Goal: Submit feedback/report problem

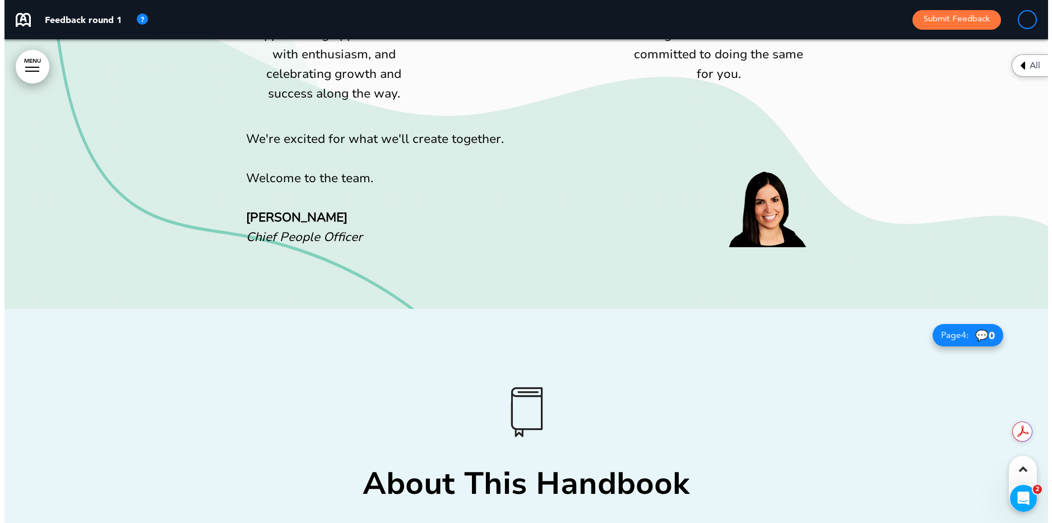
scroll to position [1638, 0]
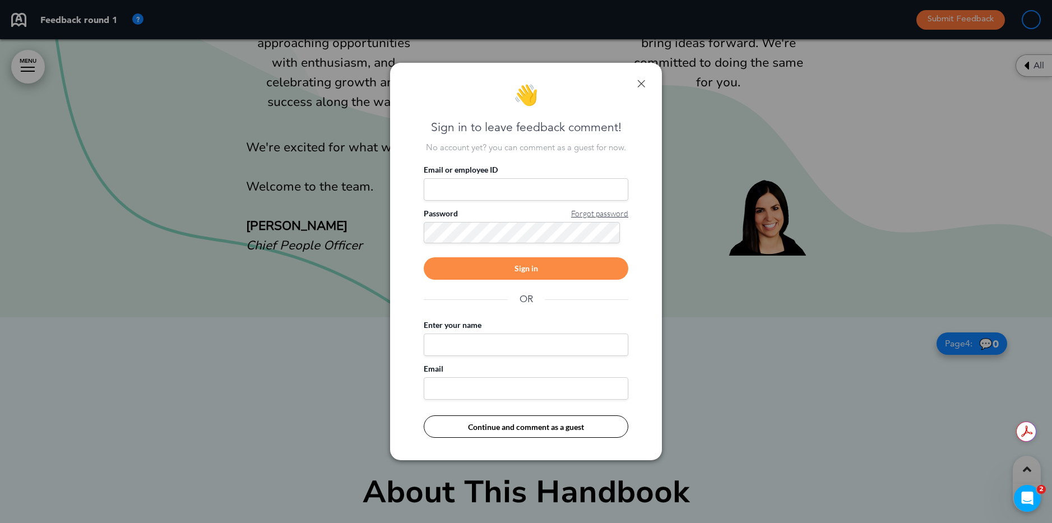
click at [486, 183] on input "Email or employee ID" at bounding box center [526, 189] width 205 height 22
type input "**********"
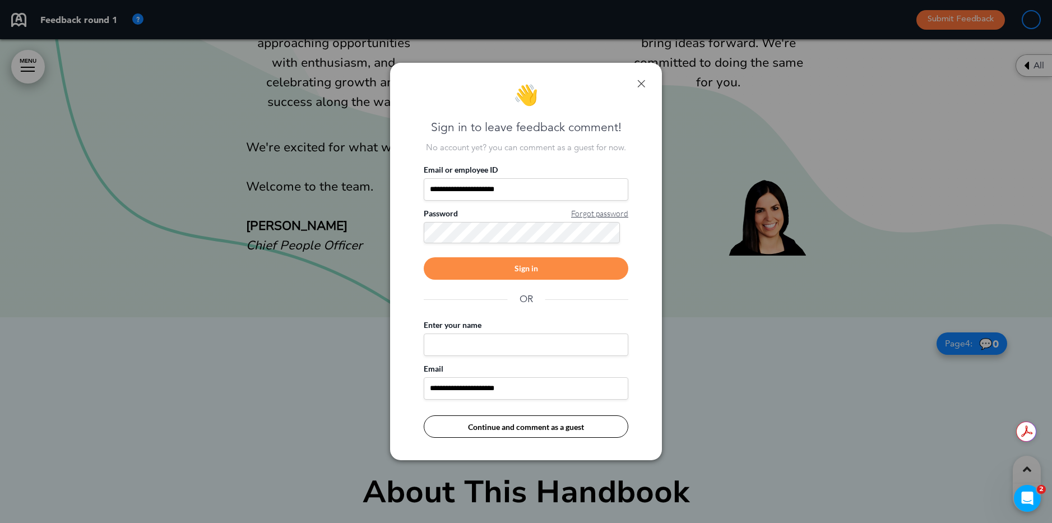
click at [625, 265] on div "Sign in" at bounding box center [526, 268] width 205 height 22
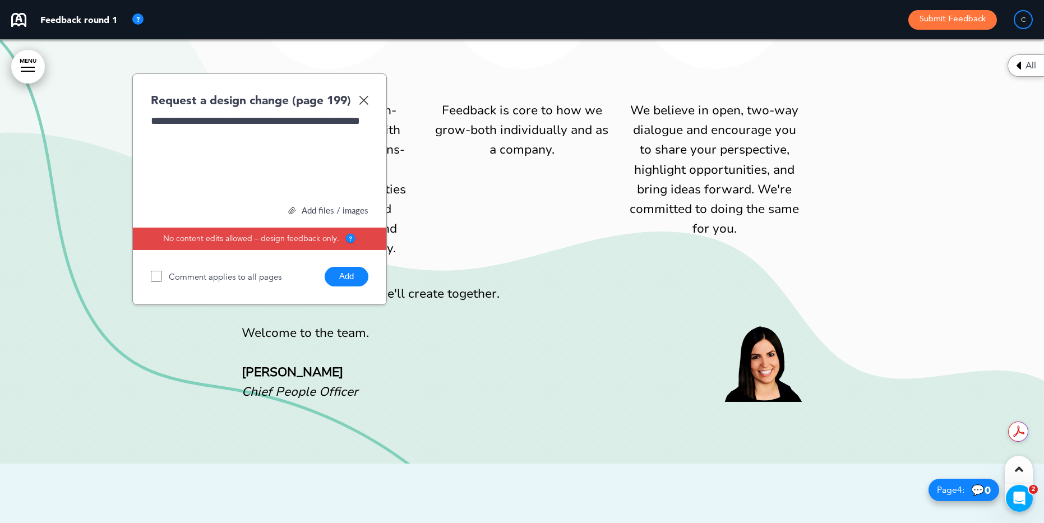
click at [345, 277] on button "Add" at bounding box center [347, 277] width 44 height 20
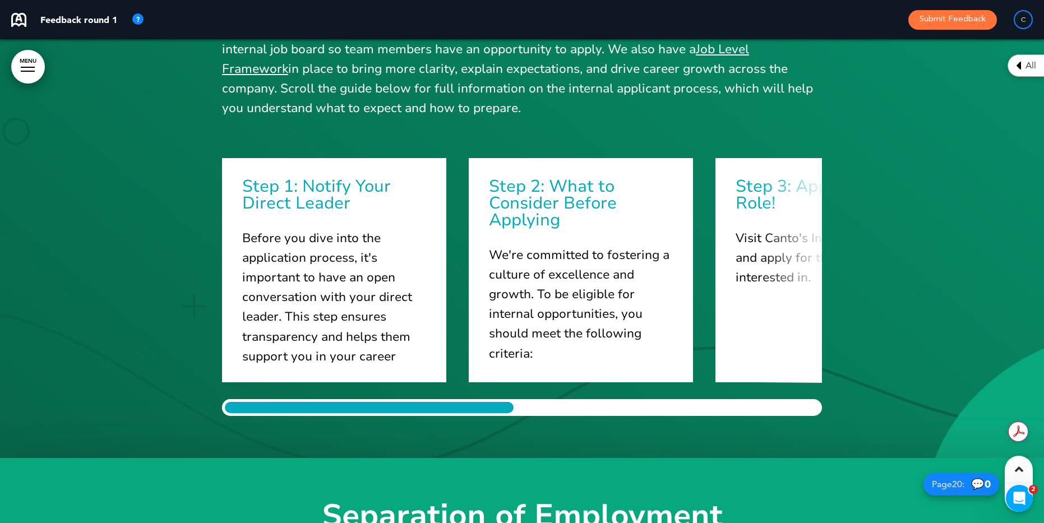
scroll to position [13871, 0]
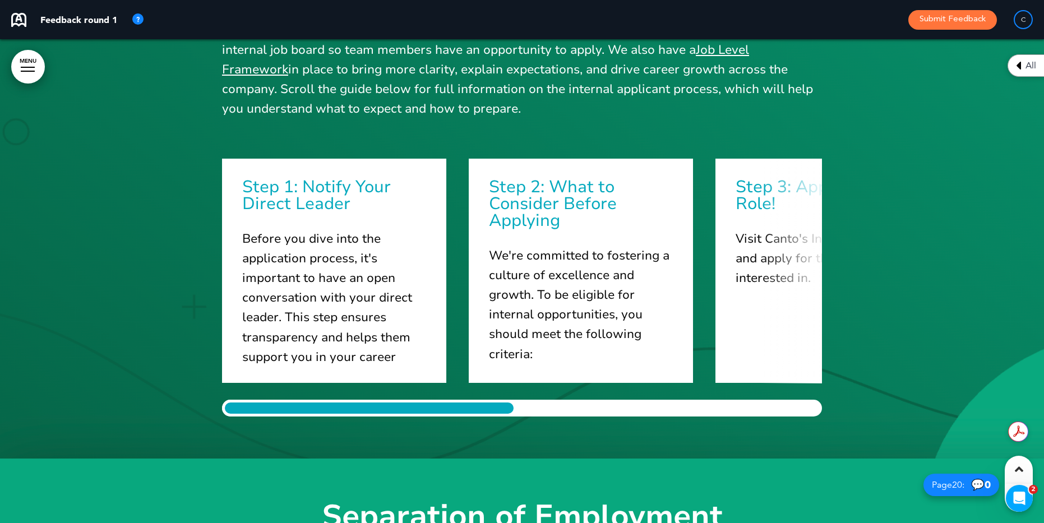
click at [281, 179] on h6 "Step 1: Notify Your Direct Leader" at bounding box center [332, 196] width 181 height 34
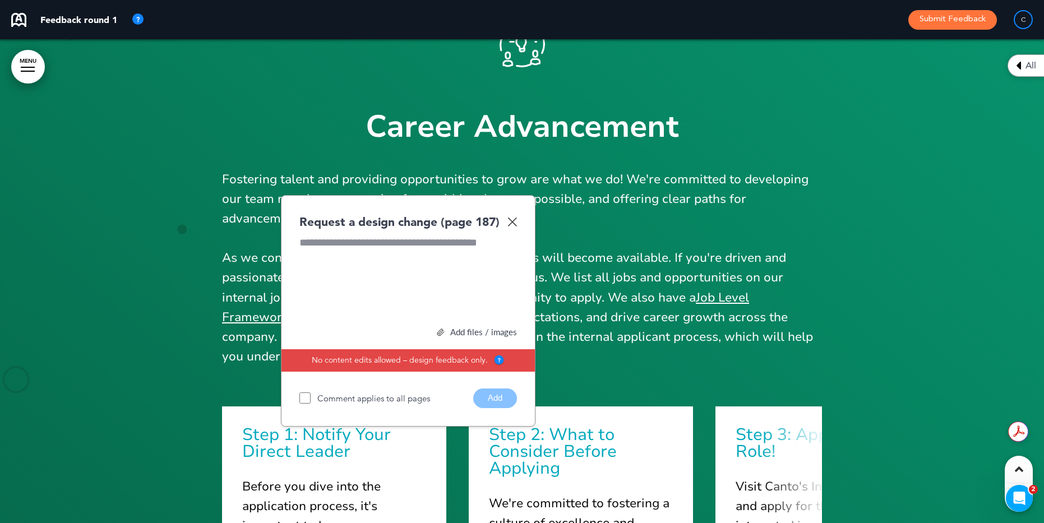
scroll to position [13643, 0]
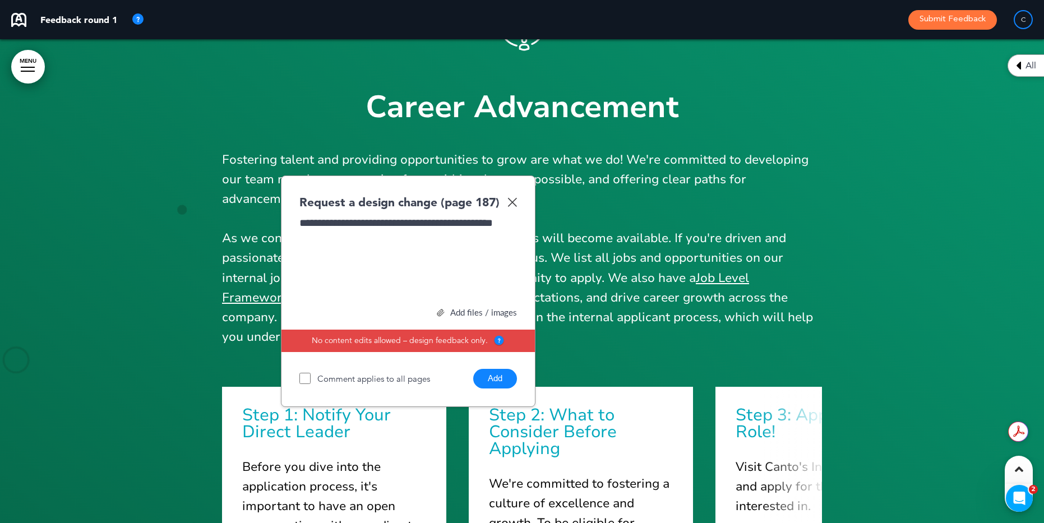
click at [497, 380] on button "Add" at bounding box center [495, 379] width 44 height 20
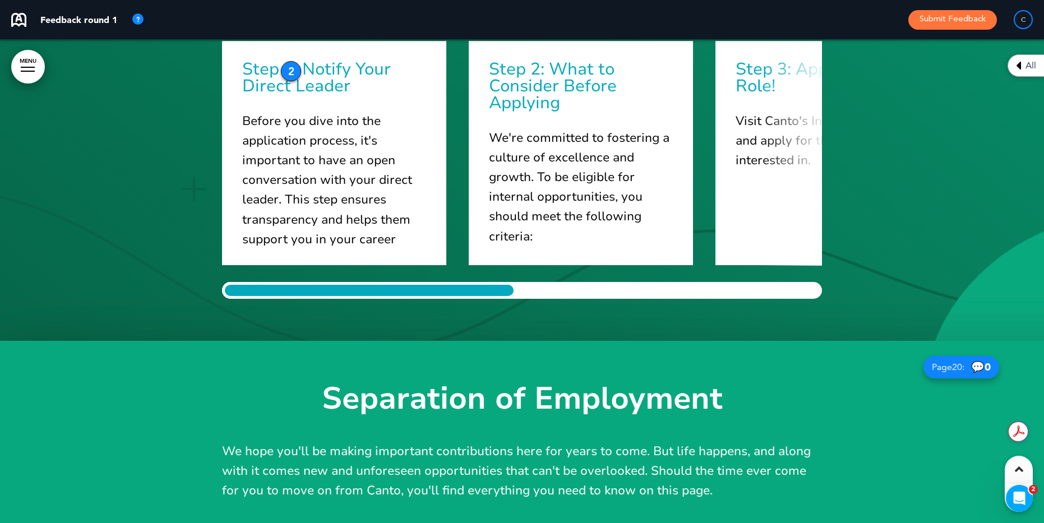
scroll to position [14046, 0]
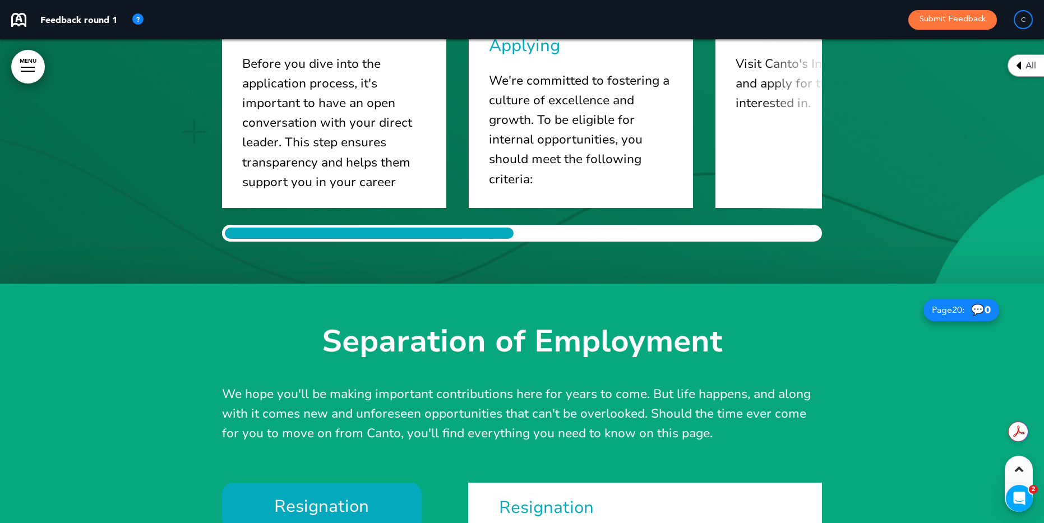
click at [354, 229] on div at bounding box center [369, 233] width 294 height 17
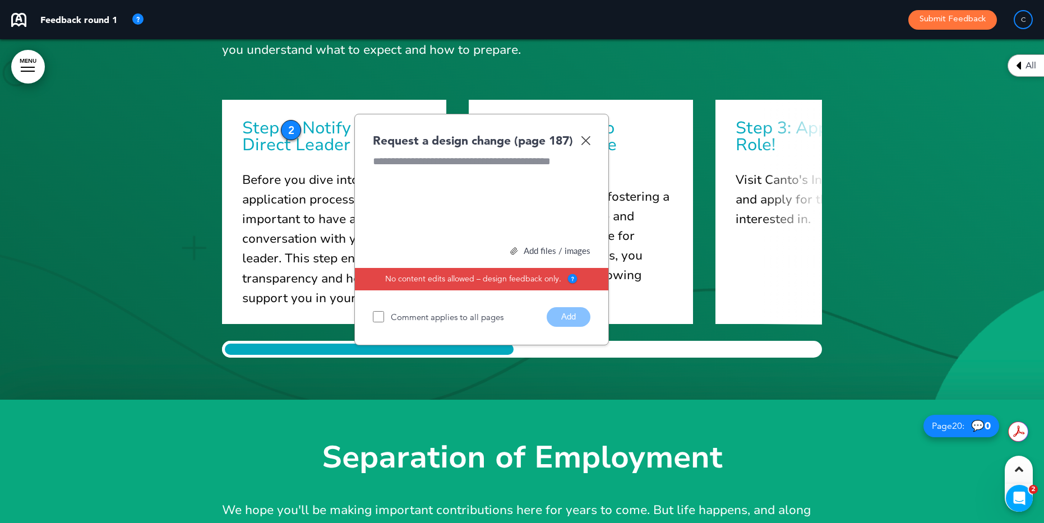
scroll to position [13914, 0]
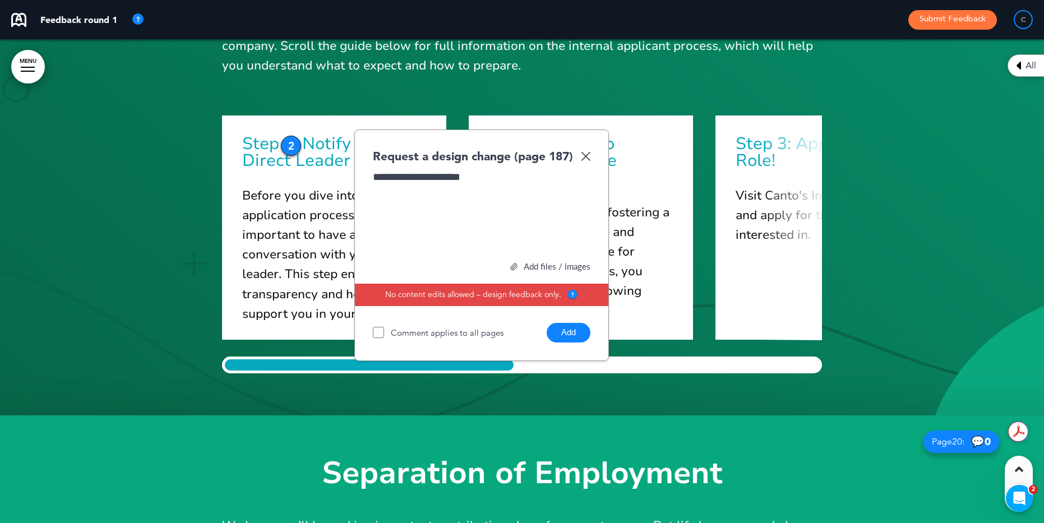
click at [560, 336] on button "Add" at bounding box center [568, 333] width 44 height 20
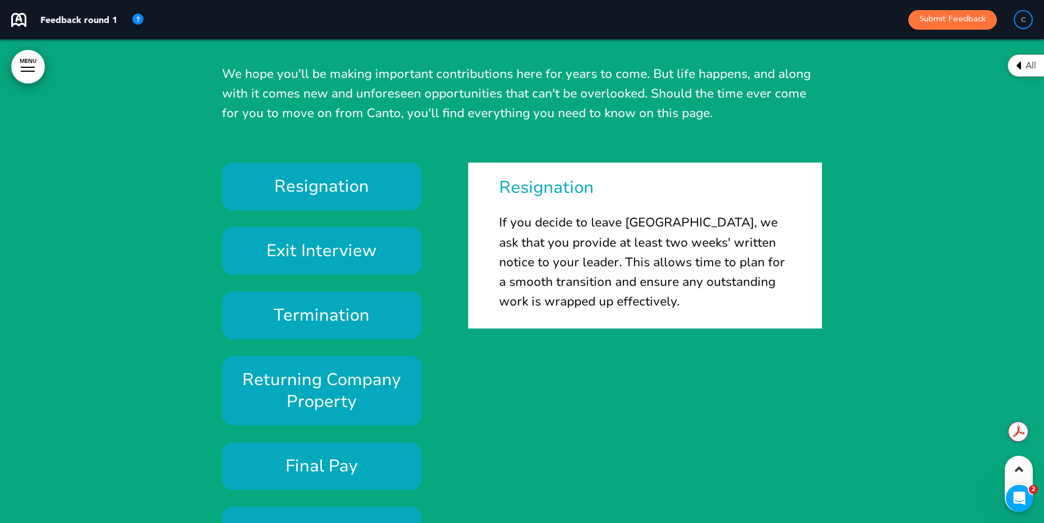
scroll to position [14379, 0]
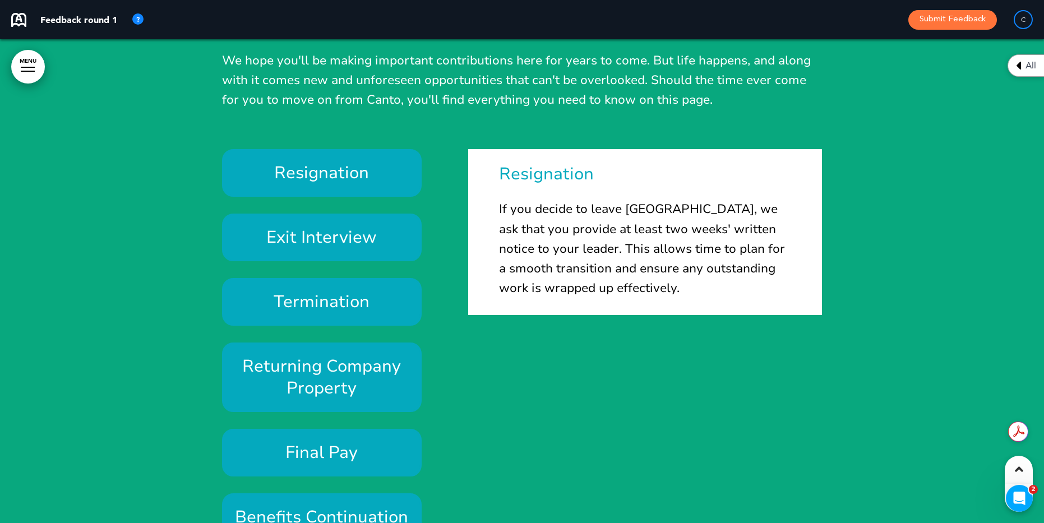
click at [531, 169] on h6 "Resignation" at bounding box center [645, 174] width 292 height 17
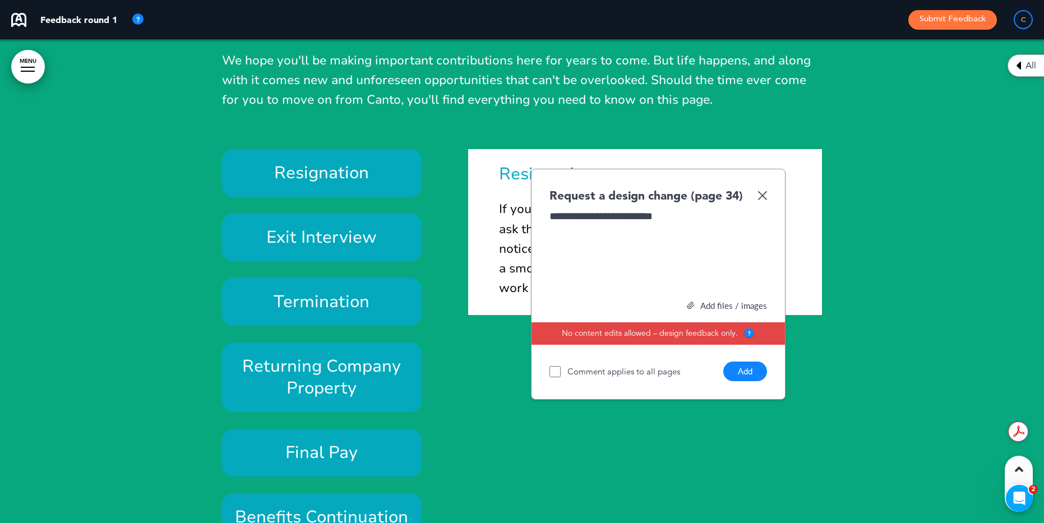
click at [745, 367] on button "Add" at bounding box center [745, 372] width 44 height 20
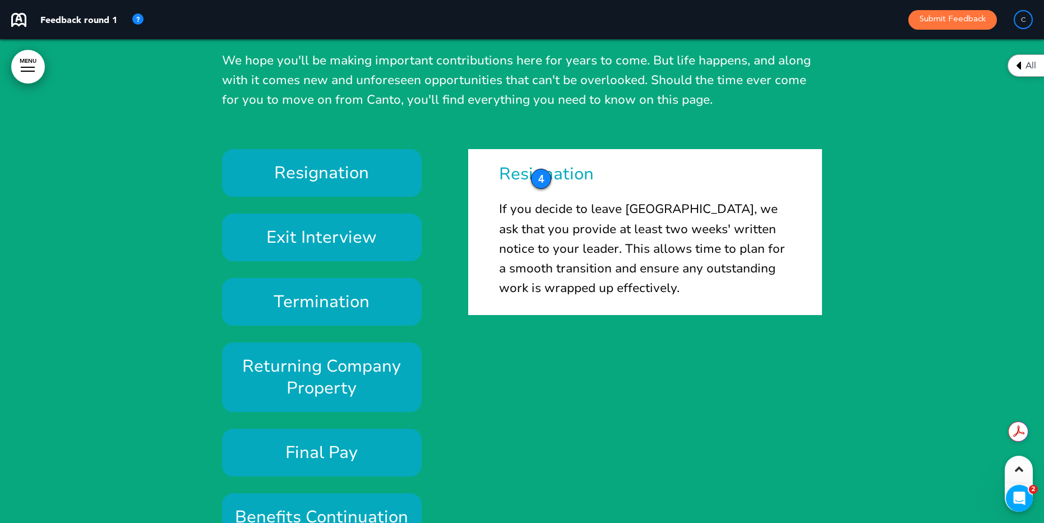
click at [248, 172] on h6 "Resignation" at bounding box center [322, 173] width 174 height 22
click at [229, 164] on div "Resignation" at bounding box center [322, 173] width 200 height 48
click at [240, 240] on h6 "Exit Interview" at bounding box center [322, 237] width 174 height 22
click at [267, 202] on div "Resignation Exit Interview Termination Returning Company Property Final Pay" at bounding box center [333, 367] width 222 height 437
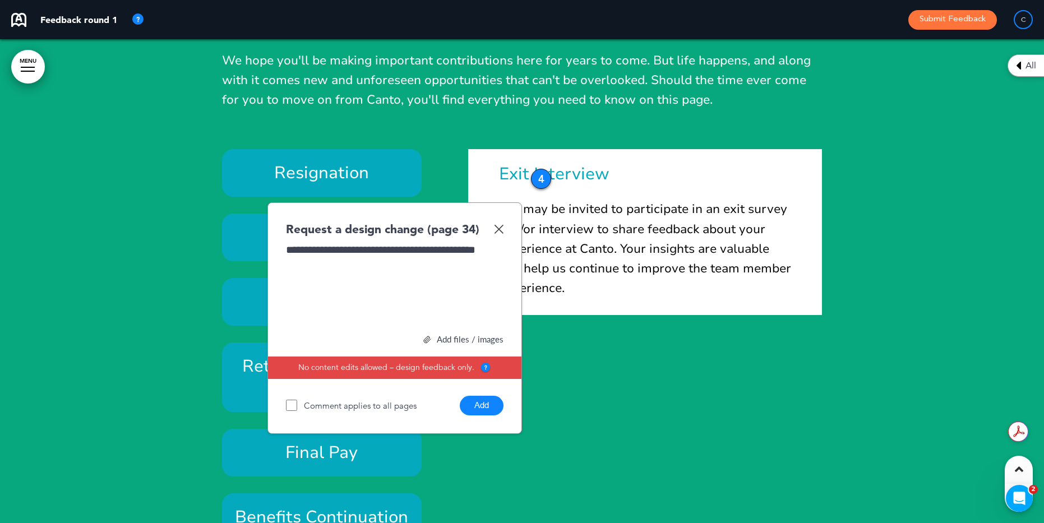
click at [474, 408] on button "Add" at bounding box center [482, 406] width 44 height 20
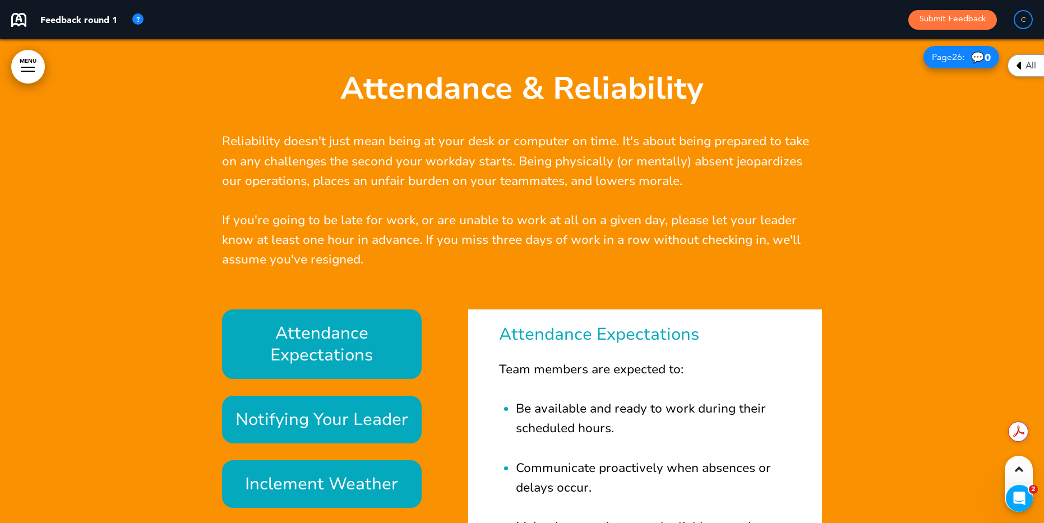
scroll to position [17655, 0]
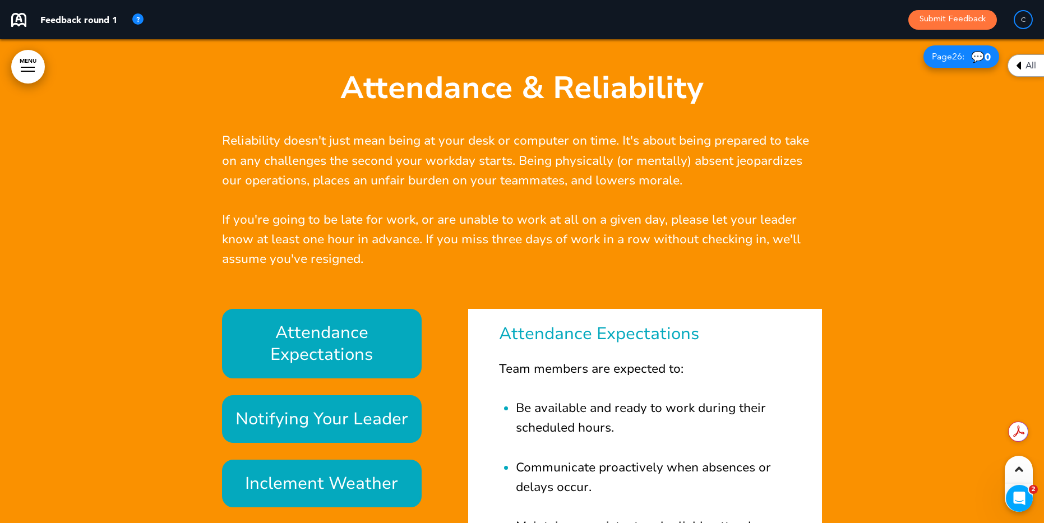
click at [242, 328] on h6 "Attendance Expectations" at bounding box center [322, 344] width 174 height 44
click at [228, 386] on div "Attendance Expectations Notifying Your Leader Inclement Weather Flexibility & A…" at bounding box center [333, 451] width 222 height 285
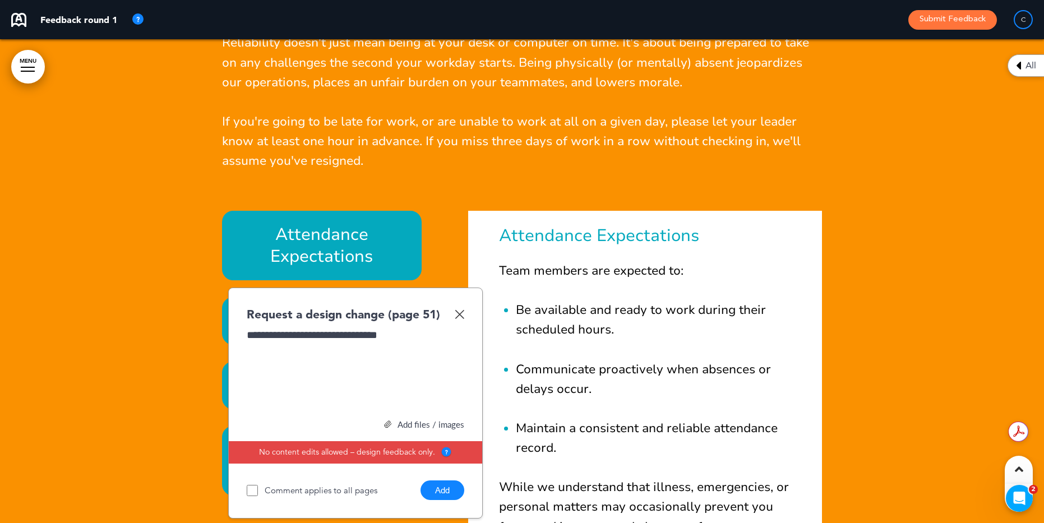
scroll to position [17757, 0]
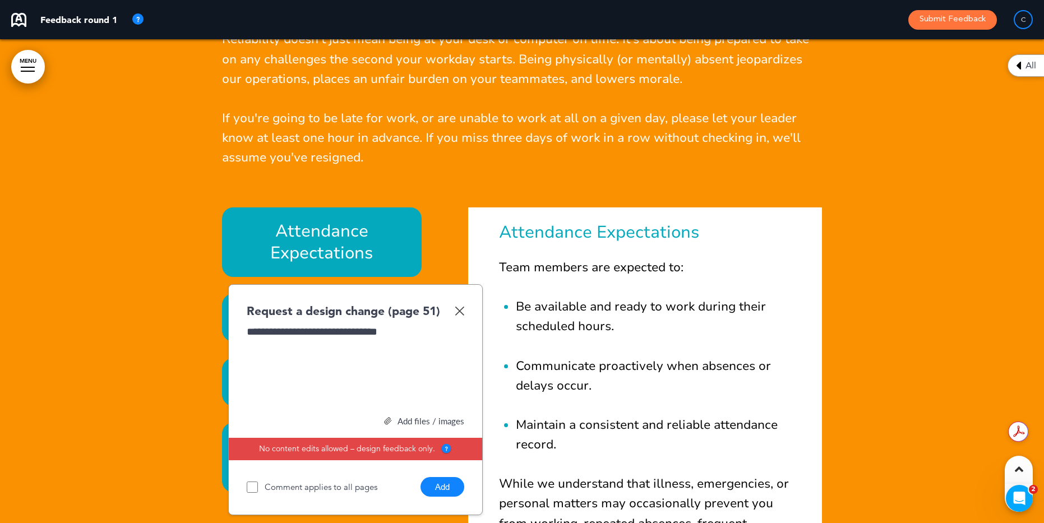
click at [440, 490] on button "Add" at bounding box center [442, 487] width 44 height 20
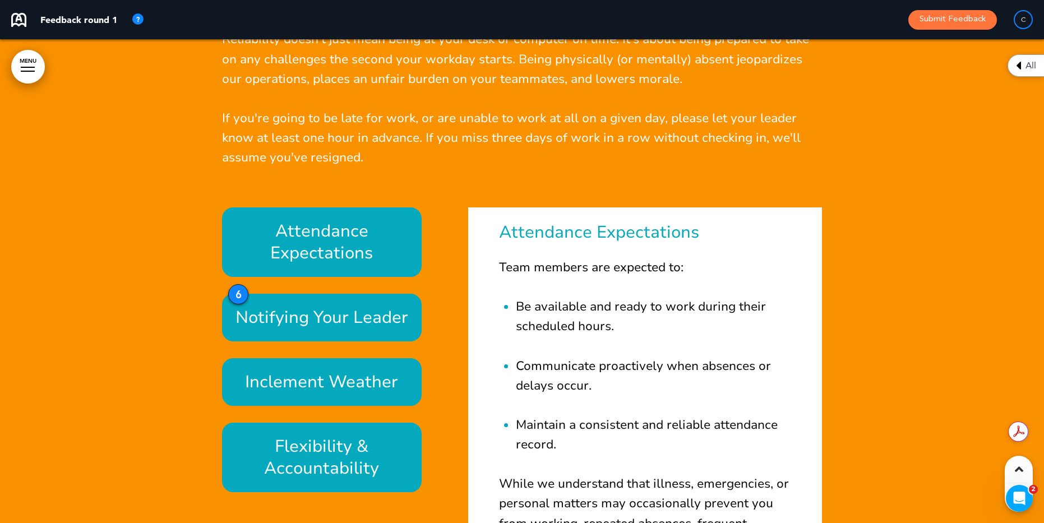
click at [509, 224] on h6 "Attendance Expectations" at bounding box center [645, 232] width 292 height 17
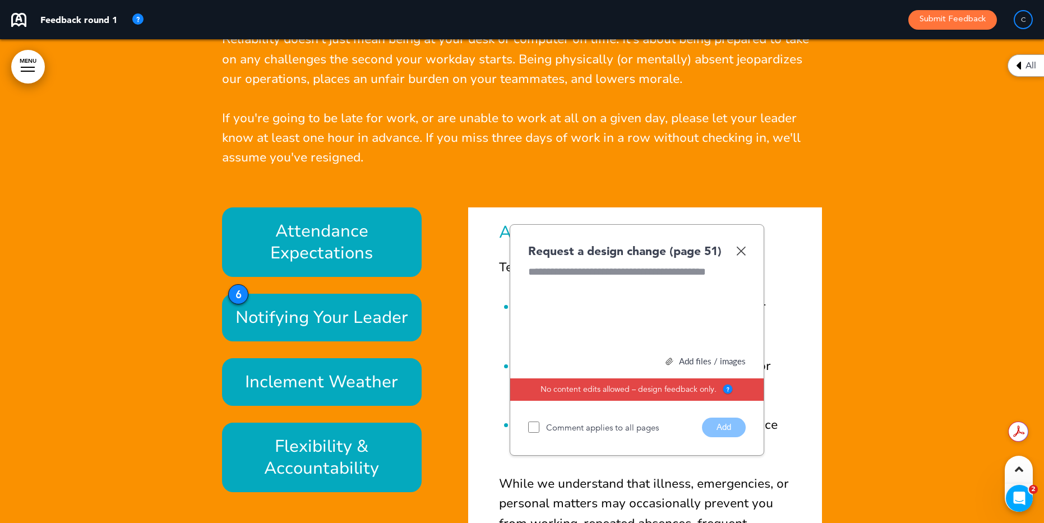
click at [744, 248] on img at bounding box center [741, 251] width 10 height 10
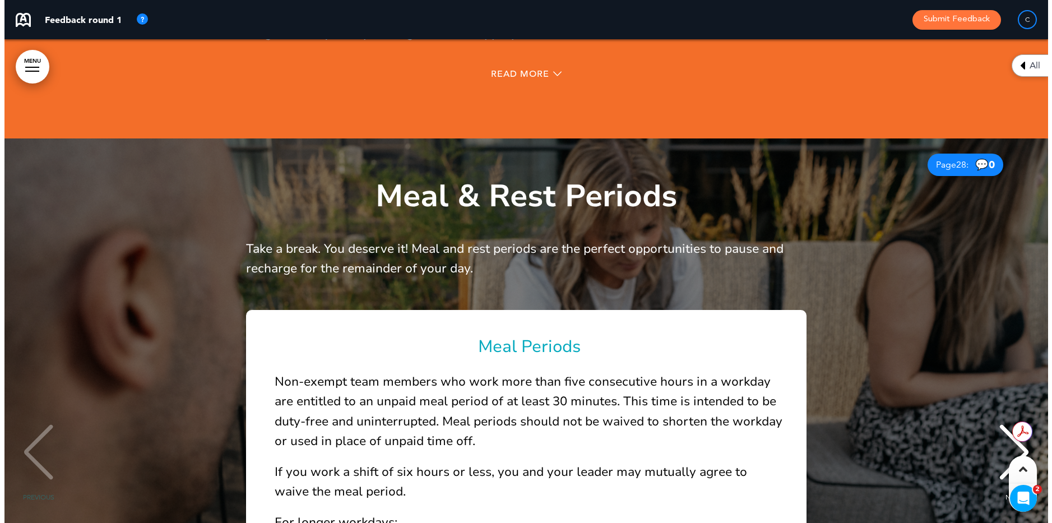
scroll to position [18940, 0]
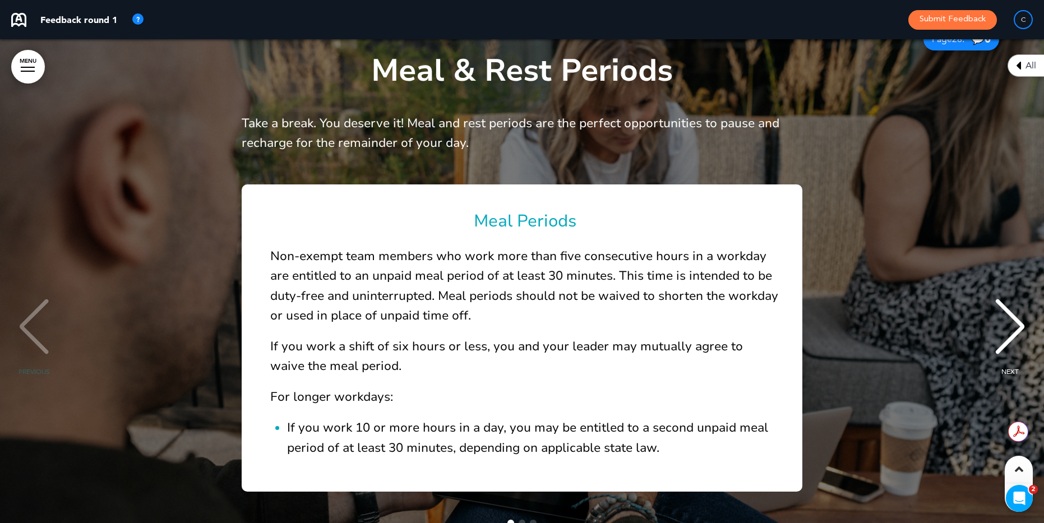
click at [17, 68] on link "MENU" at bounding box center [28, 67] width 34 height 34
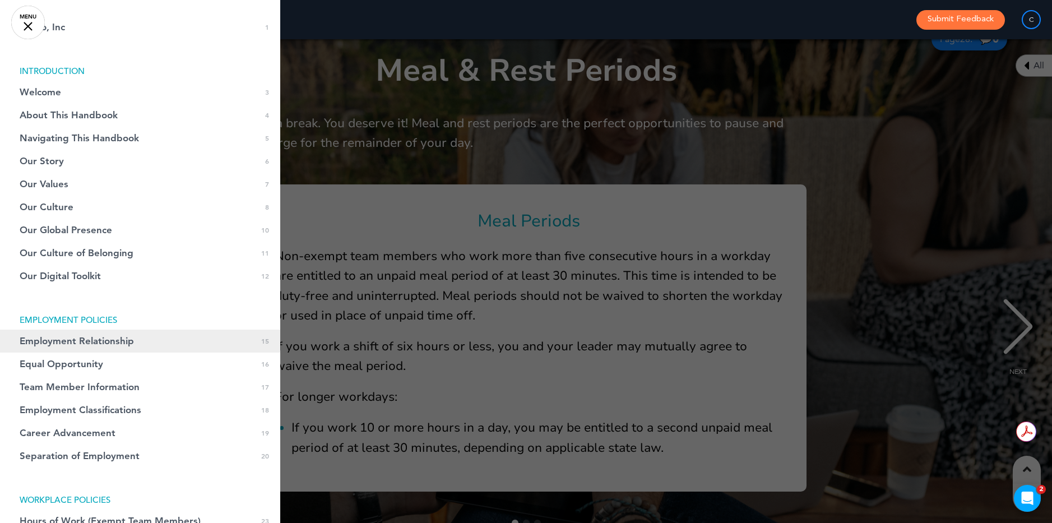
scroll to position [45, 0]
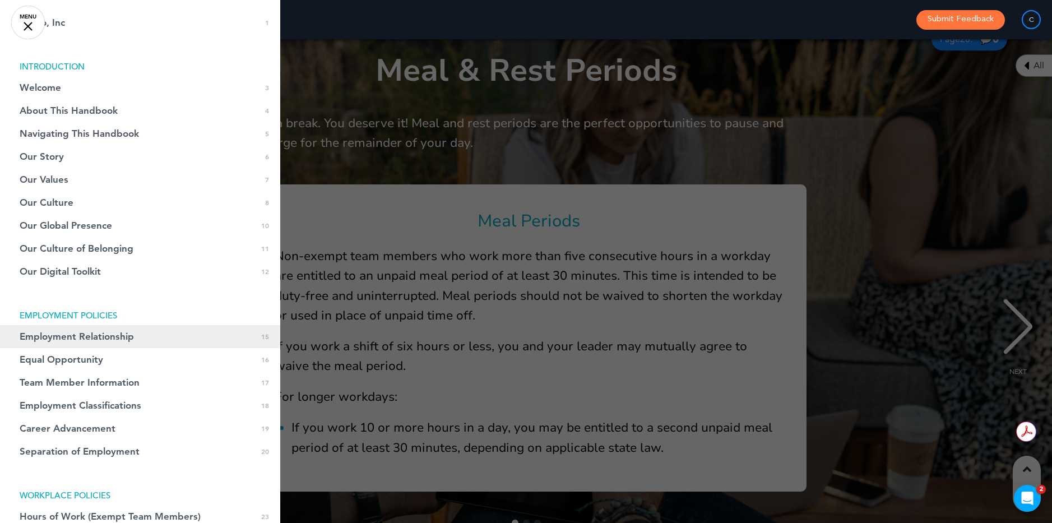
click at [177, 341] on link "Employment Relationship 0 15" at bounding box center [140, 336] width 280 height 23
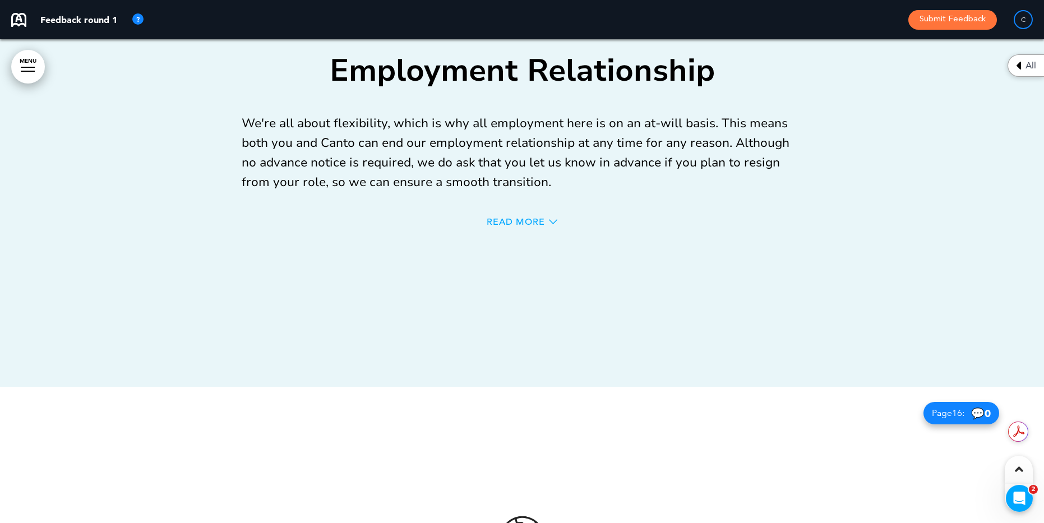
click at [491, 219] on span "Read More" at bounding box center [516, 221] width 58 height 9
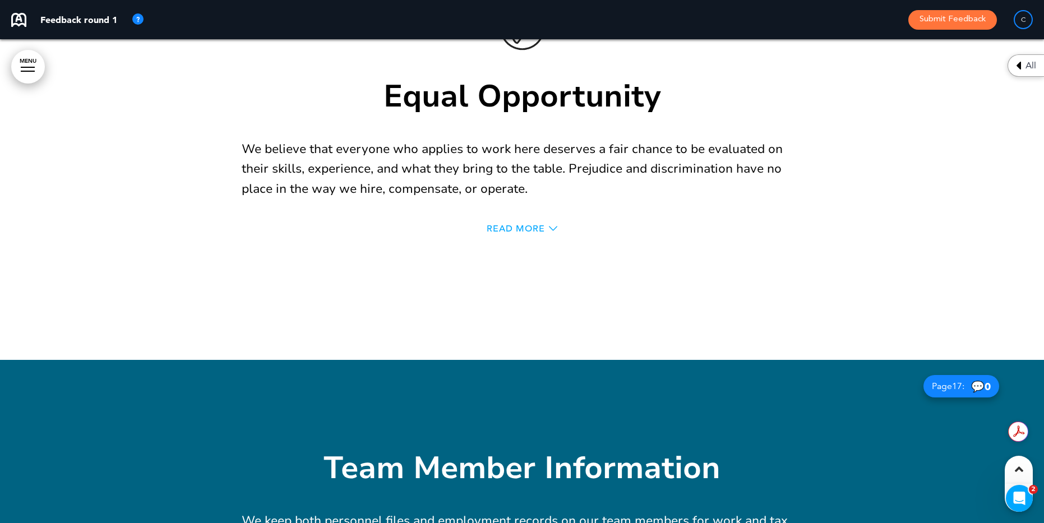
click at [527, 224] on span "Read More" at bounding box center [516, 228] width 58 height 9
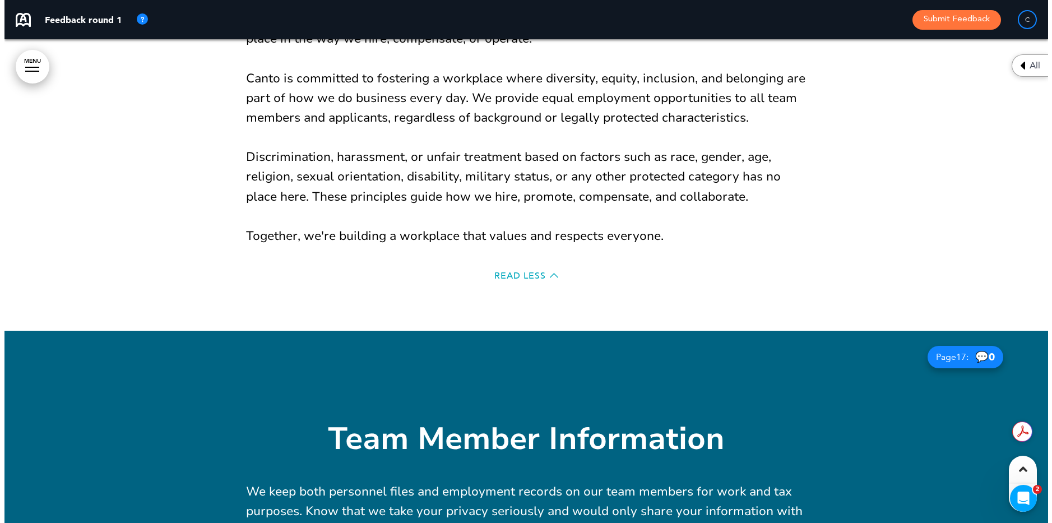
scroll to position [12234, 0]
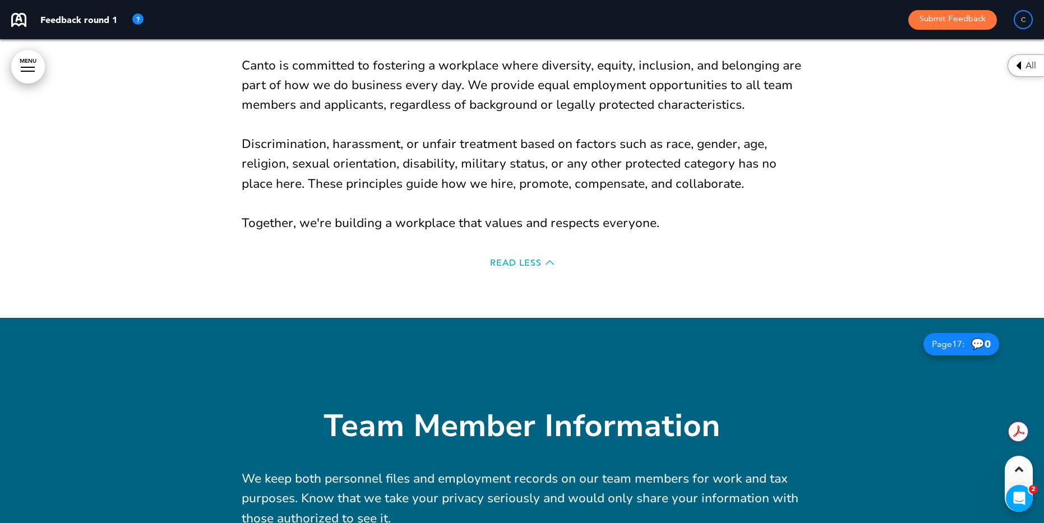
click at [20, 63] on link "MENU" at bounding box center [28, 67] width 34 height 34
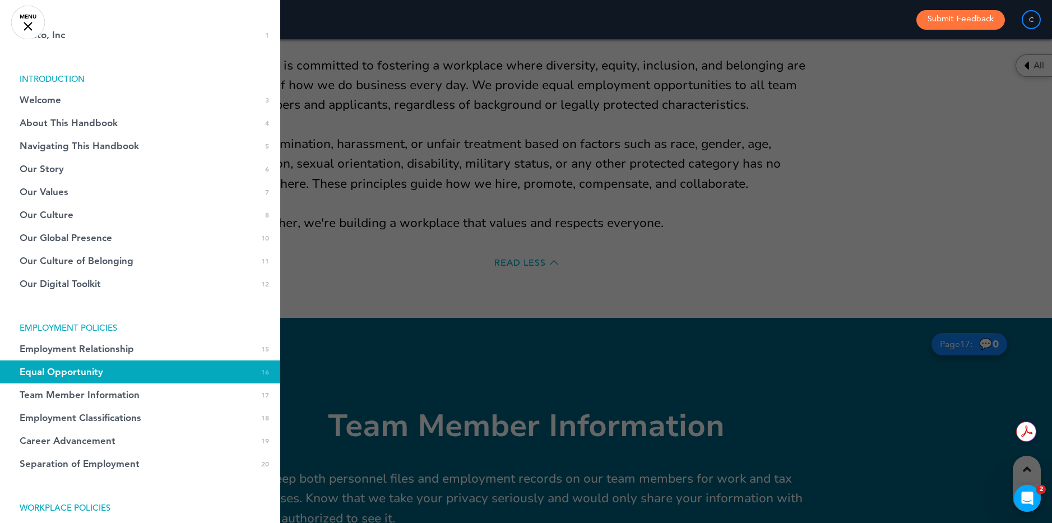
scroll to position [0, 0]
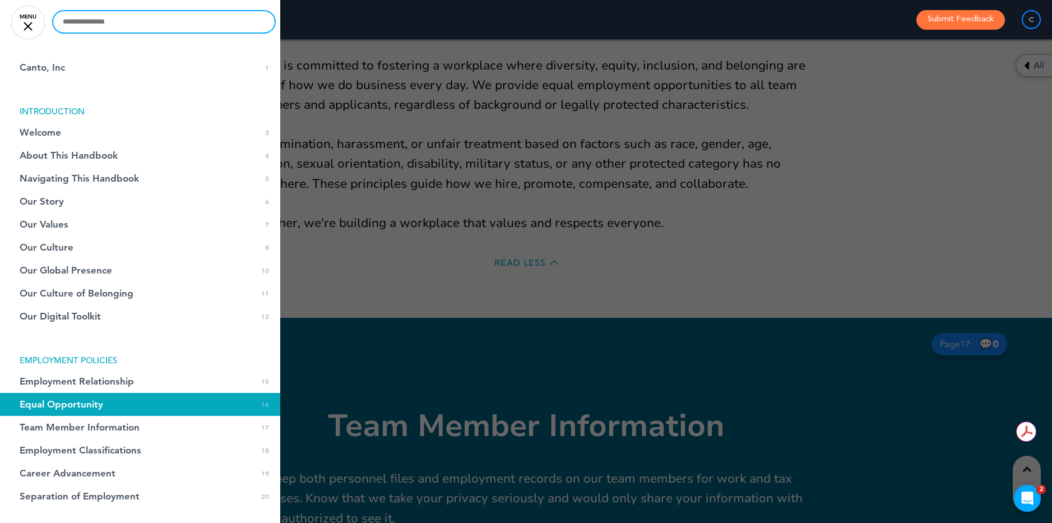
click at [177, 25] on input "text" at bounding box center [163, 21] width 221 height 21
type input "**********"
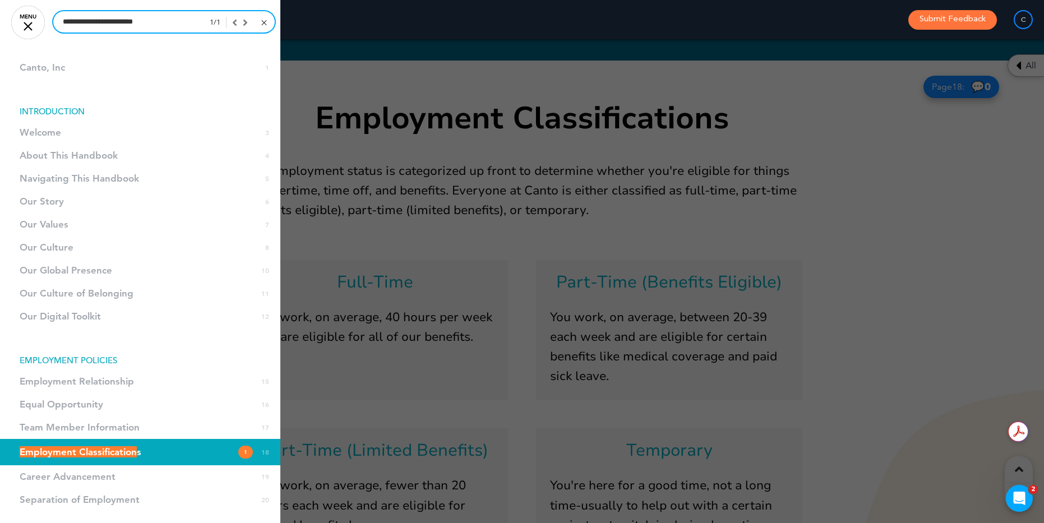
scroll to position [12996, 0]
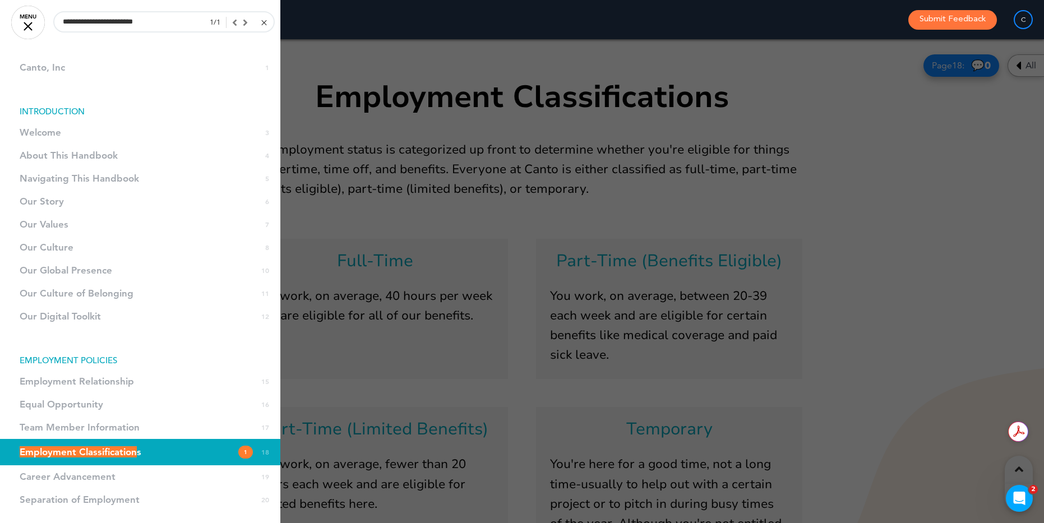
click at [161, 457] on link "Employment Classification s 1 18" at bounding box center [140, 452] width 280 height 26
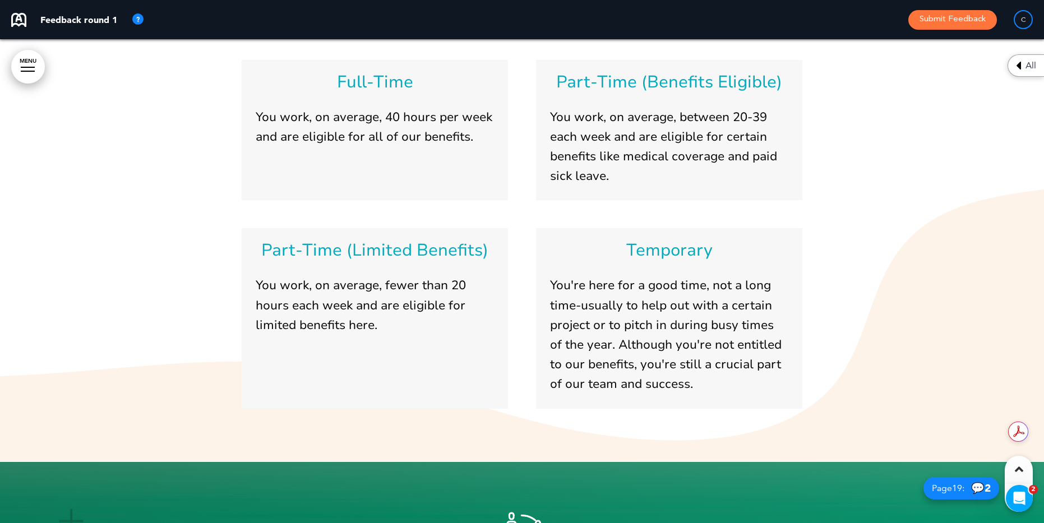
scroll to position [12925, 0]
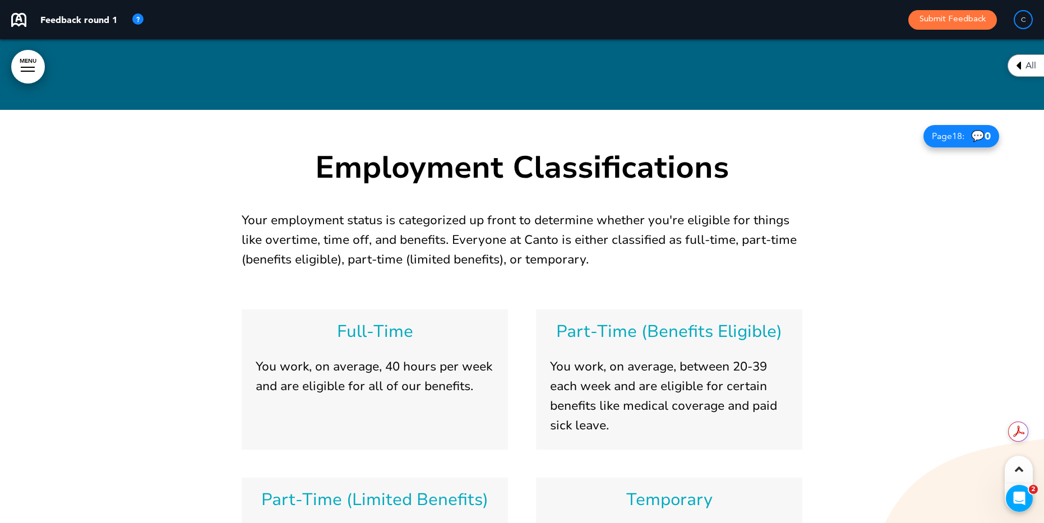
click at [337, 323] on h6 "Full-Time" at bounding box center [375, 331] width 238 height 17
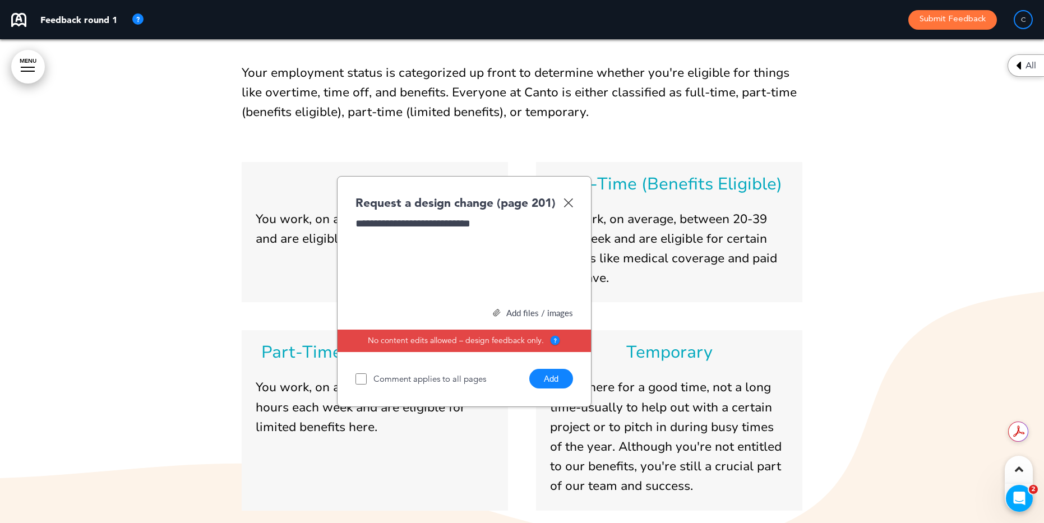
scroll to position [13145, 0]
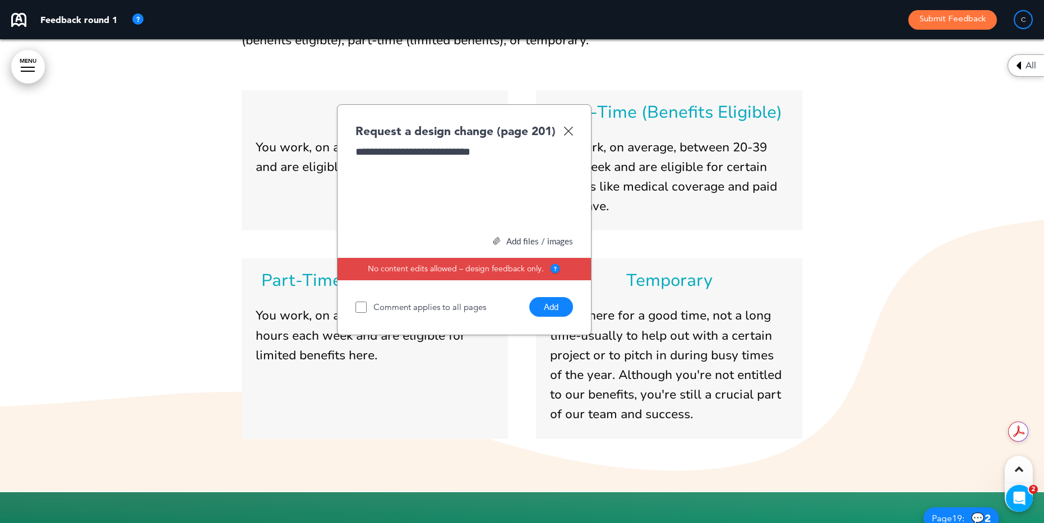
click at [541, 309] on button "Add" at bounding box center [551, 307] width 44 height 20
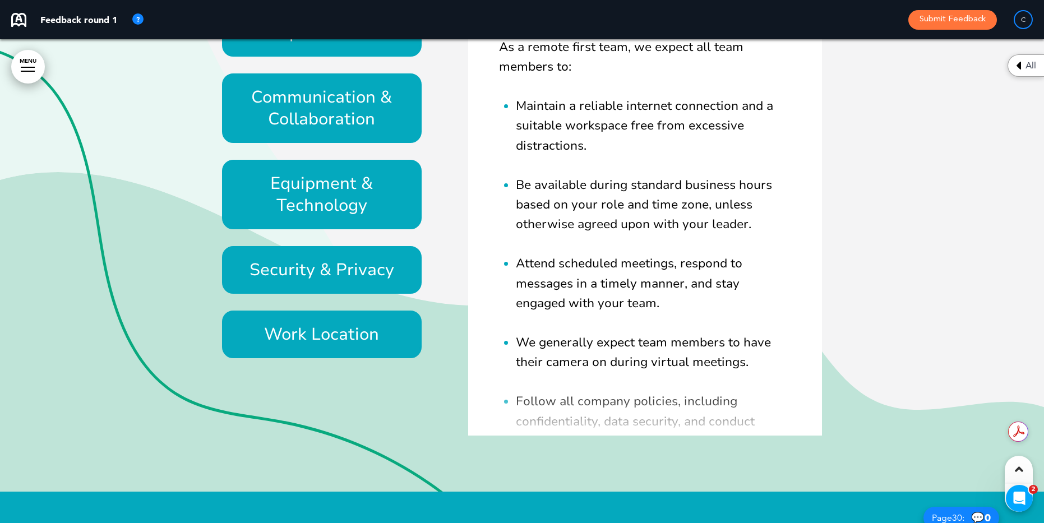
scroll to position [20018, 0]
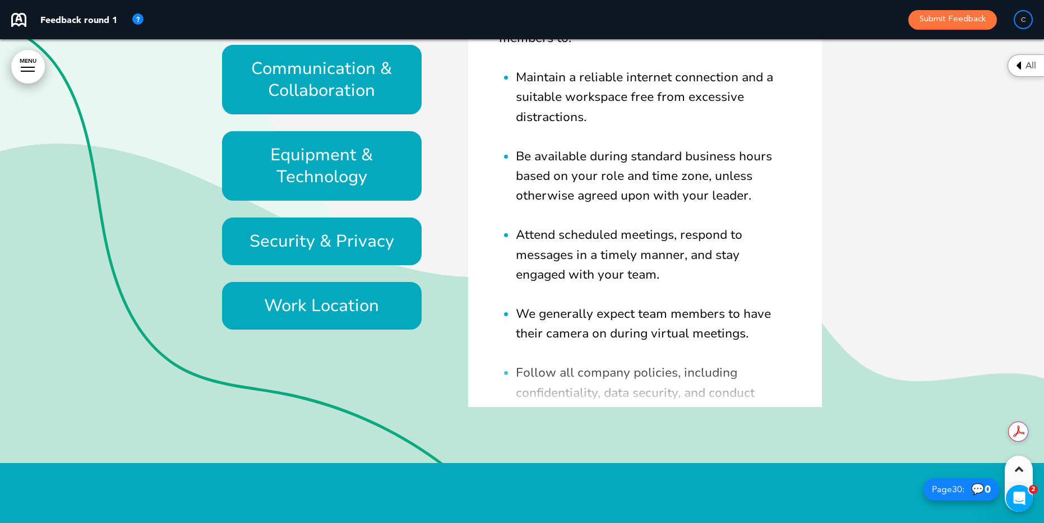
click at [109, 374] on div at bounding box center [522, 5] width 1044 height 915
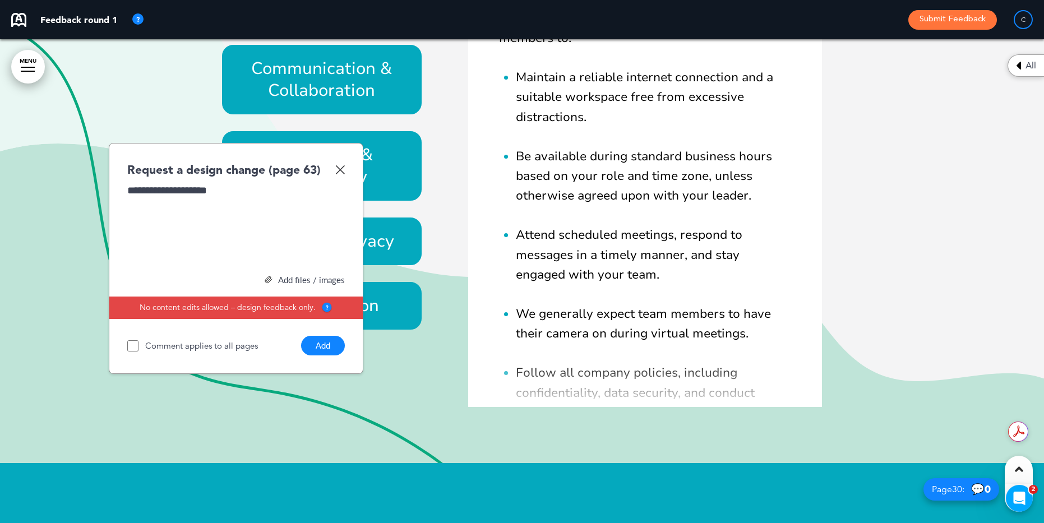
click at [322, 342] on button "Add" at bounding box center [323, 346] width 44 height 20
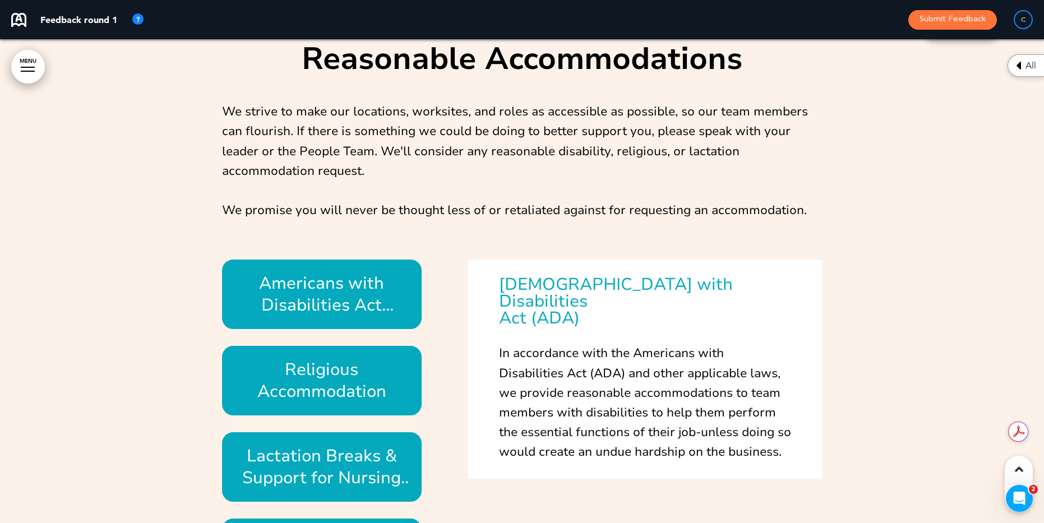
scroll to position [17022, 0]
